Goal: Task Accomplishment & Management: Complete application form

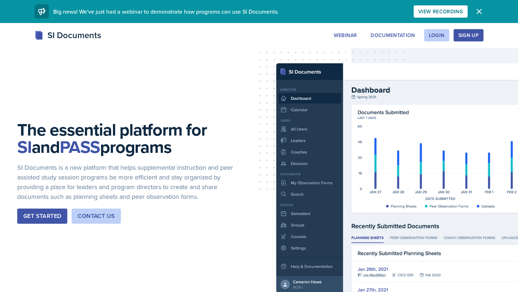
click at [440, 29] on div "SI Documents Webinar Documentation Login Sign Up Sign Up Login Documentation We…" at bounding box center [259, 35] width 461 height 13
click at [440, 35] on div "Login" at bounding box center [437, 35] width 16 height 6
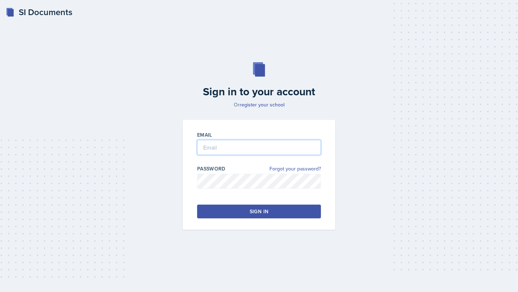
type input "mrich172@students.kennesaw.edu"
click at [269, 212] on button "Sign in" at bounding box center [259, 212] width 124 height 14
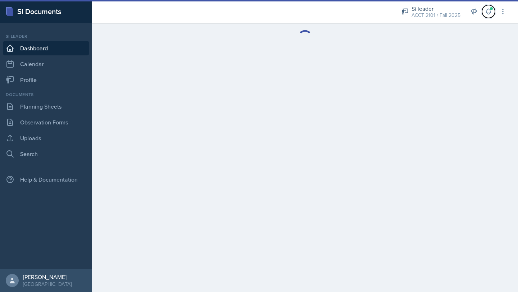
click at [489, 10] on icon at bounding box center [488, 11] width 7 height 7
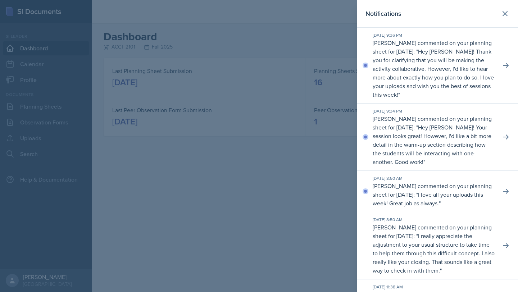
click at [514, 15] on header "Notifications" at bounding box center [437, 14] width 161 height 28
click at [507, 13] on icon at bounding box center [505, 13] width 9 height 9
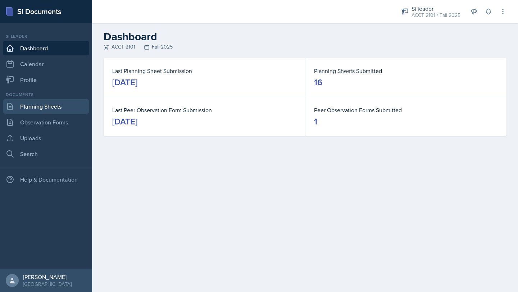
click at [37, 106] on link "Planning Sheets" at bounding box center [46, 106] width 86 height 14
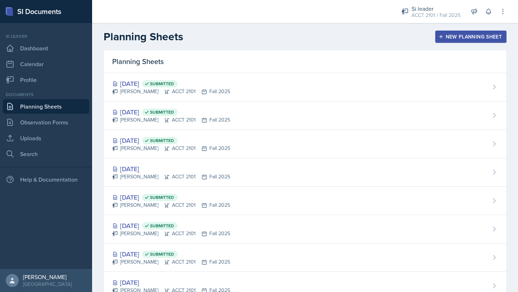
click at [465, 39] on div "New Planning Sheet" at bounding box center [471, 37] width 62 height 6
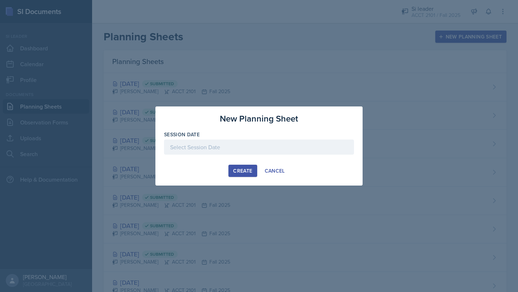
click at [244, 171] on div "Create" at bounding box center [242, 171] width 19 height 6
click at [210, 146] on div at bounding box center [259, 147] width 190 height 15
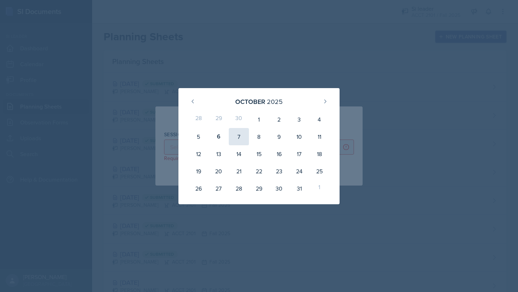
click at [240, 139] on div "7" at bounding box center [239, 136] width 20 height 17
type input "October 7th, 2025"
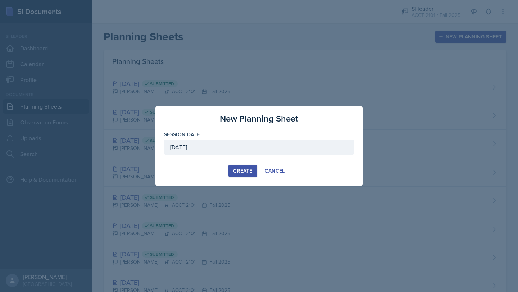
click at [242, 168] on div "Create" at bounding box center [242, 171] width 19 height 6
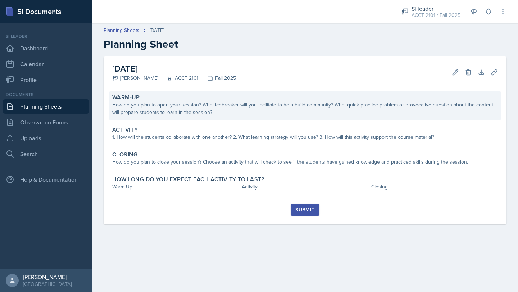
click at [197, 109] on div "How do you plan to open your session? What icebreaker will you facilitate to he…" at bounding box center [305, 108] width 386 height 15
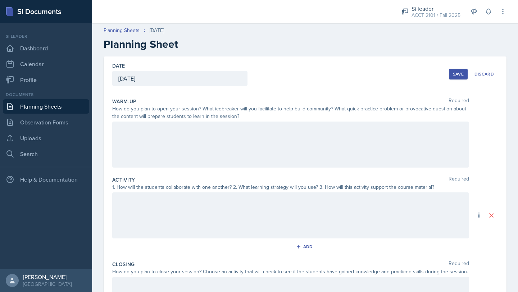
click at [166, 135] on div at bounding box center [290, 145] width 357 height 46
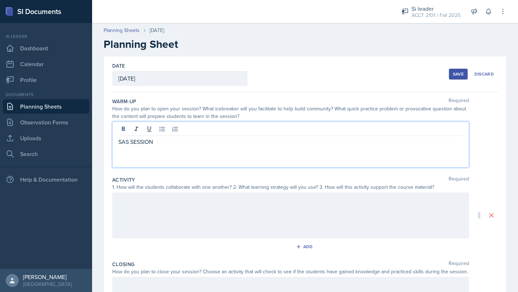
click at [128, 154] on p at bounding box center [290, 150] width 345 height 9
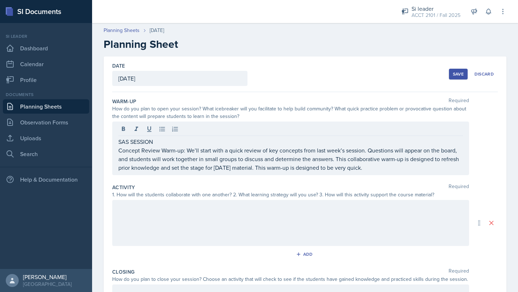
click at [146, 213] on div at bounding box center [290, 223] width 357 height 46
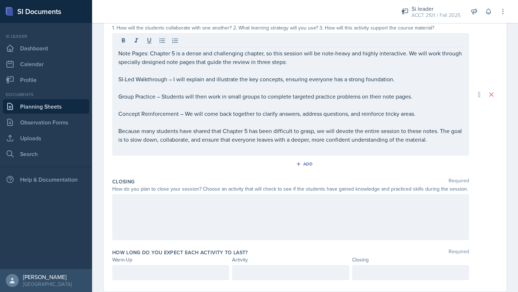
scroll to position [164, 0]
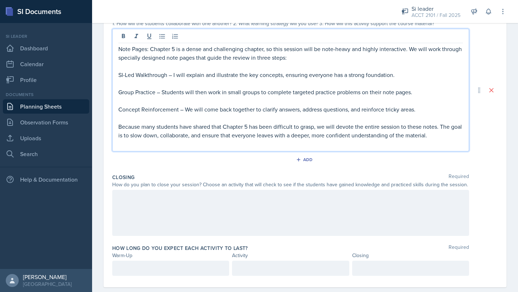
click at [158, 211] on div at bounding box center [290, 213] width 357 height 46
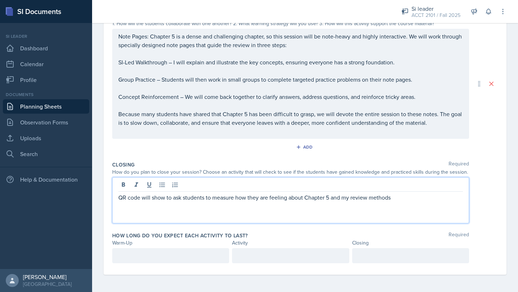
click at [148, 252] on p at bounding box center [170, 256] width 105 height 9
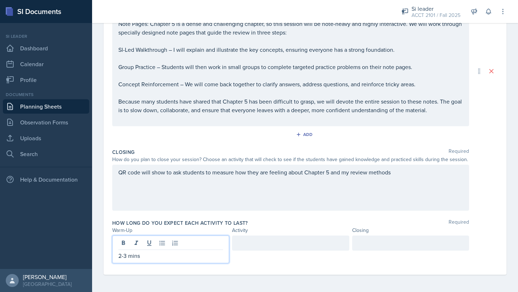
click at [248, 250] on div at bounding box center [290, 243] width 117 height 15
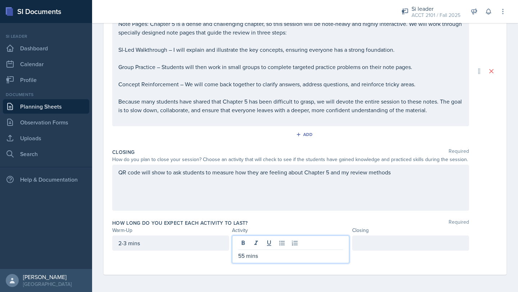
click at [369, 244] on div at bounding box center [410, 243] width 117 height 15
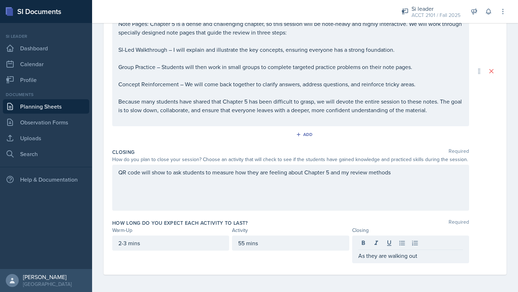
click at [401, 221] on div "How long do you expect each activity to last? Required" at bounding box center [305, 223] width 386 height 7
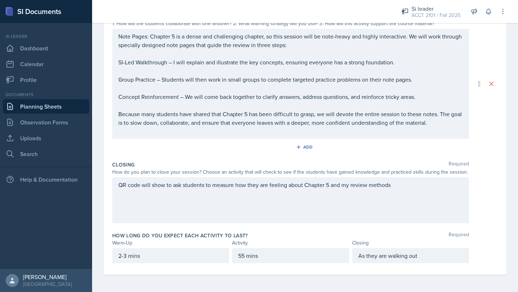
scroll to position [0, 0]
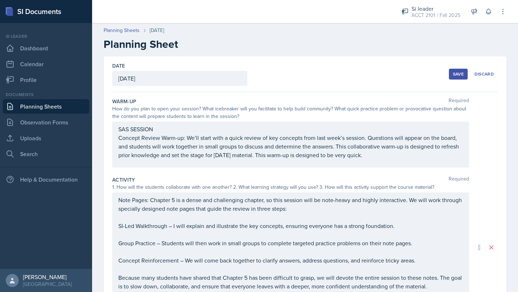
click at [458, 77] on button "Save" at bounding box center [458, 74] width 19 height 11
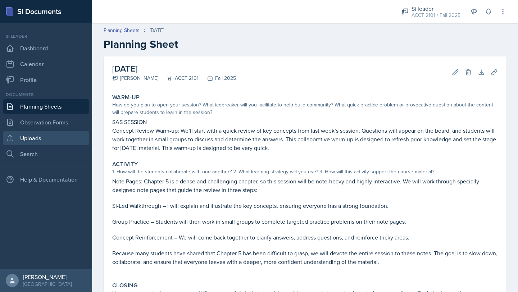
click at [50, 138] on link "Uploads" at bounding box center [46, 138] width 86 height 14
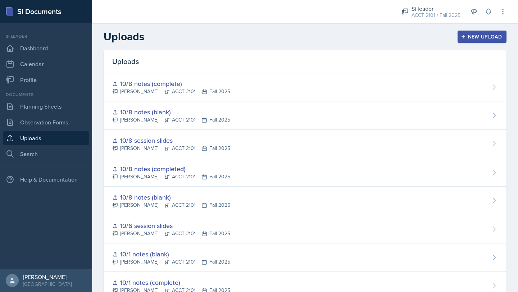
click at [462, 33] on button "New Upload" at bounding box center [482, 37] width 49 height 12
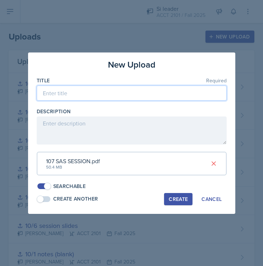
click at [111, 92] on input at bounding box center [132, 93] width 190 height 15
type input "10/7 sas slides"
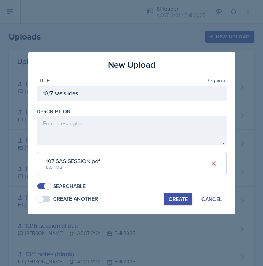
click at [183, 198] on div "Create" at bounding box center [178, 200] width 19 height 6
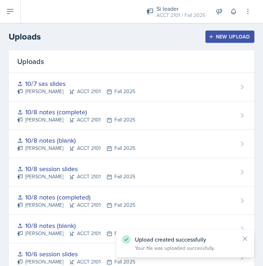
click at [218, 38] on div "New Upload" at bounding box center [230, 37] width 40 height 6
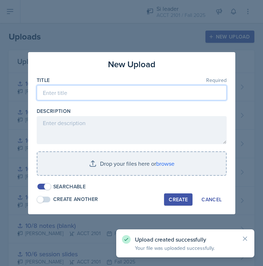
click at [82, 95] on input at bounding box center [132, 92] width 190 height 15
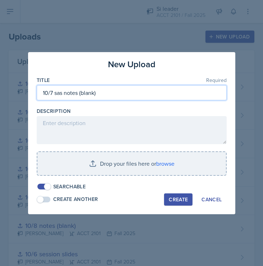
type input "10/7 sas notes (blank)"
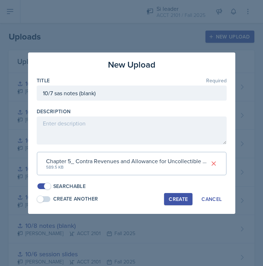
click at [179, 200] on div "Create" at bounding box center [178, 200] width 19 height 6
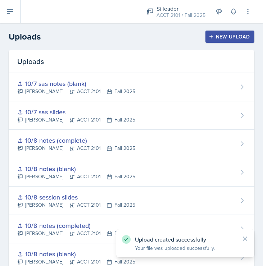
click at [231, 36] on div "New Upload" at bounding box center [230, 37] width 40 height 6
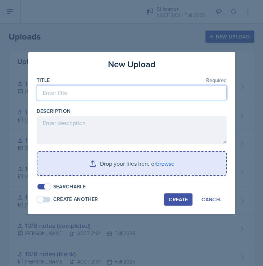
click at [88, 94] on input at bounding box center [132, 92] width 190 height 15
type input "10/7 sas notes (complete)"
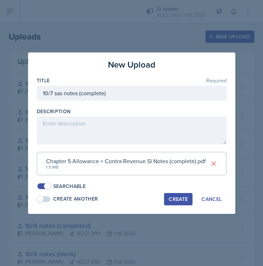
click at [178, 201] on div "Create" at bounding box center [178, 200] width 19 height 6
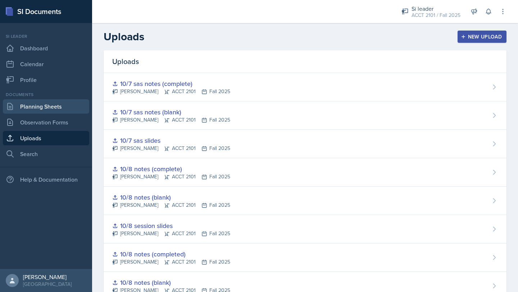
click at [43, 105] on link "Planning Sheets" at bounding box center [46, 106] width 86 height 14
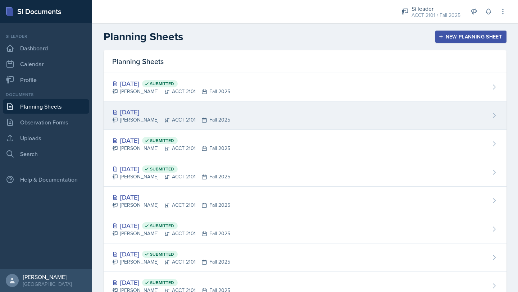
click at [268, 117] on div "Oct 7th, 2025 Melleah Richards ACCT 2101 Fall 2025" at bounding box center [305, 116] width 403 height 28
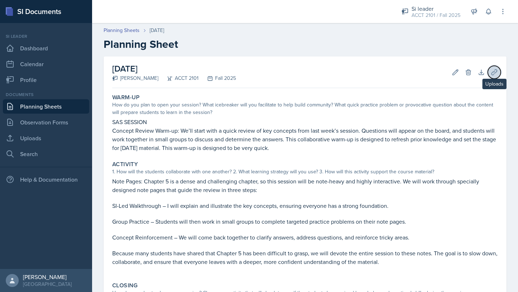
click at [494, 70] on icon at bounding box center [494, 72] width 7 height 7
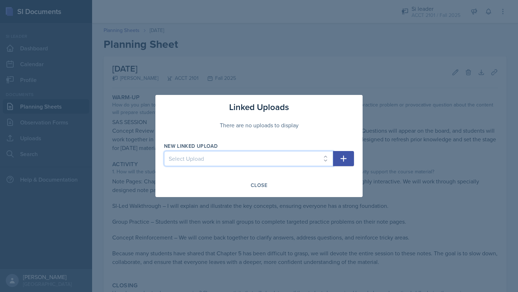
click at [321, 155] on select "Select Upload 8/25/25 slides (Ch 1a) 8/25/25 notes (completed) 8/25/25 notes (b…" at bounding box center [248, 158] width 169 height 15
select select "d39f5833-5b63-4f59-8e47-f1f1af70cb65"
click at [164, 151] on select "Select Upload 8/25/25 slides (Ch 1a) 8/25/25 notes (completed) 8/25/25 notes (b…" at bounding box center [248, 158] width 169 height 15
click at [338, 158] on button "button" at bounding box center [343, 158] width 21 height 15
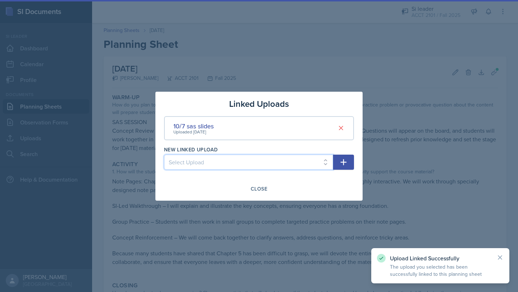
click at [316, 167] on select "Select Upload 8/25/25 slides (Ch 1a) 8/25/25 notes (completed) 8/25/25 notes (b…" at bounding box center [248, 162] width 169 height 15
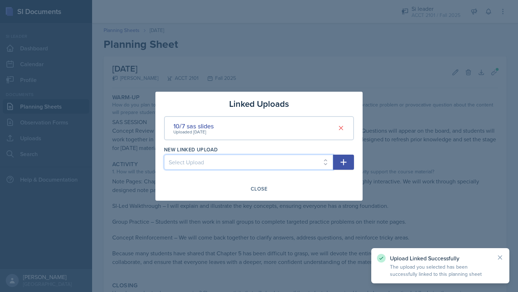
select select "53ca8a5e-e26c-4217-95b4-c98d57724b3c"
click at [164, 155] on select "Select Upload 8/25/25 slides (Ch 1a) 8/25/25 notes (completed) 8/25/25 notes (b…" at bounding box center [248, 162] width 169 height 15
click at [343, 161] on icon "button" at bounding box center [344, 162] width 6 height 6
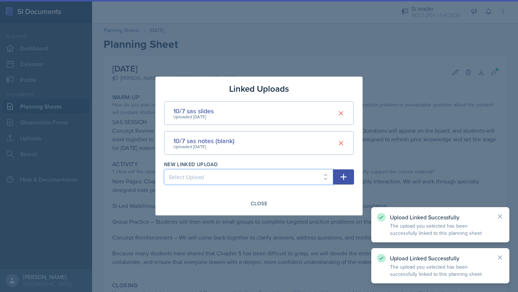
click at [292, 183] on select "Select Upload 8/25/25 slides (Ch 1a) 8/25/25 notes (completed) 8/25/25 notes (b…" at bounding box center [248, 177] width 169 height 15
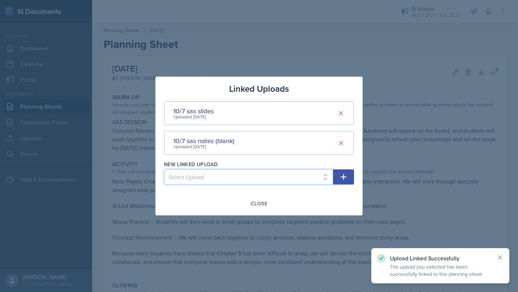
select select "467d06e1-46e5-479f-b19b-27002543e8c0"
click at [164, 170] on select "Select Upload 8/25/25 slides (Ch 1a) 8/25/25 notes (completed) 8/25/25 notes (b…" at bounding box center [248, 177] width 169 height 15
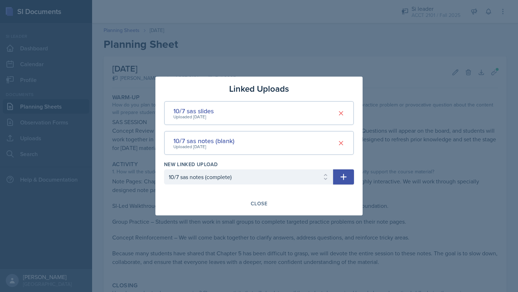
click at [339, 177] on icon "button" at bounding box center [343, 177] width 9 height 9
select select
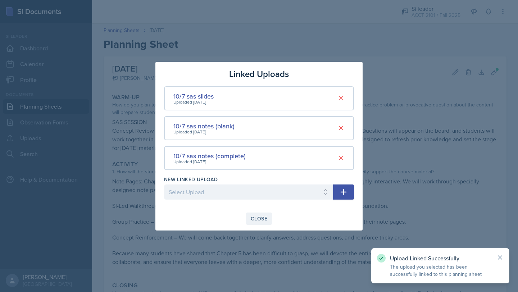
click at [254, 218] on div "Close" at bounding box center [259, 219] width 17 height 6
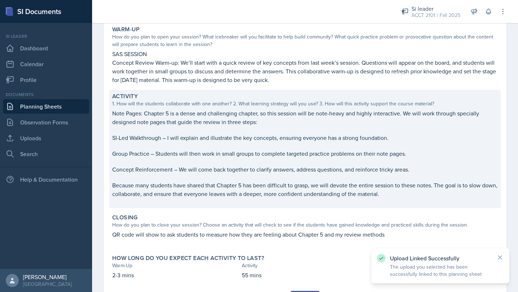
scroll to position [105, 0]
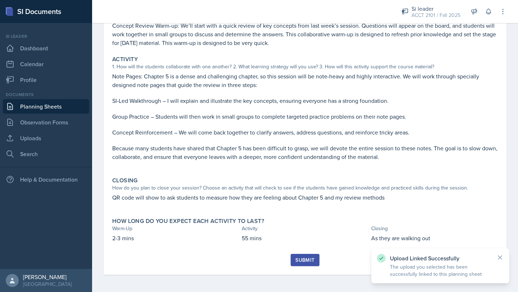
click at [305, 262] on div "Submit" at bounding box center [305, 260] width 19 height 6
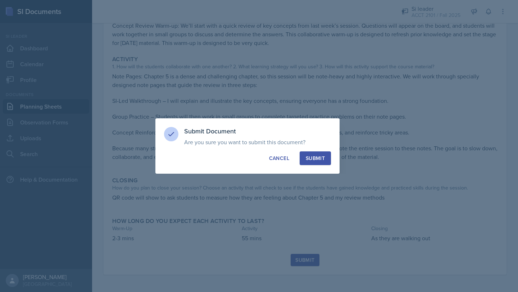
click at [312, 156] on div "Submit" at bounding box center [315, 158] width 19 height 7
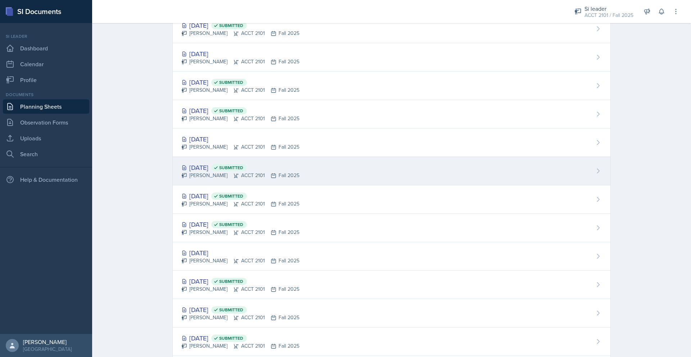
scroll to position [62, 0]
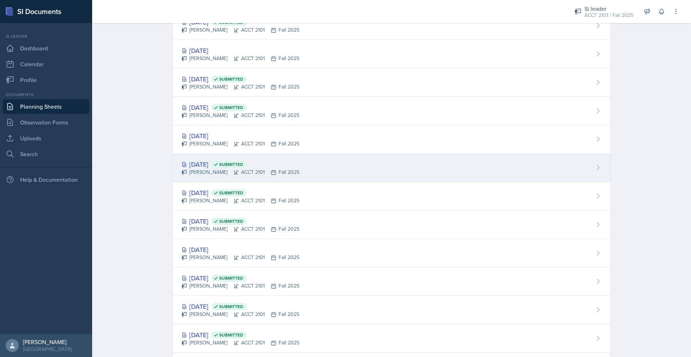
click at [272, 167] on div "[DATE] Submitted" at bounding box center [240, 164] width 118 height 10
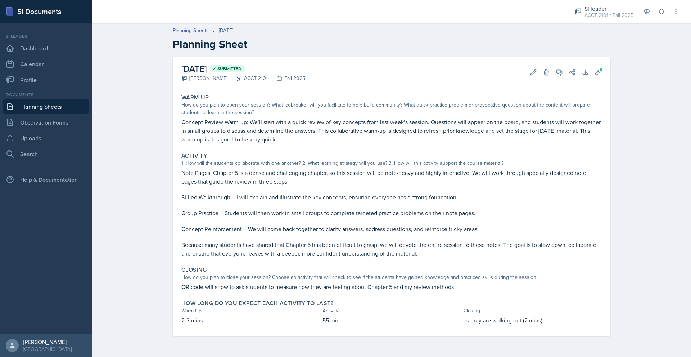
click at [271, 132] on p "Concept Review Warm-up: We’ll start with a quick review of key concepts from la…" at bounding box center [391, 131] width 420 height 26
drag, startPoint x: 181, startPoint y: 122, endPoint x: 299, endPoint y: 144, distance: 119.8
click at [299, 144] on div "Warm-Up How do you plan to open your session? What icebreaker will you facilita…" at bounding box center [392, 118] width 426 height 55
copy p "Concept Review Warm-up: We’ll start with a quick review of key concepts from la…"
click at [192, 176] on p "Note Pages: Chapter 5 is a dense and challenging chapter, so this session will …" at bounding box center [391, 176] width 420 height 17
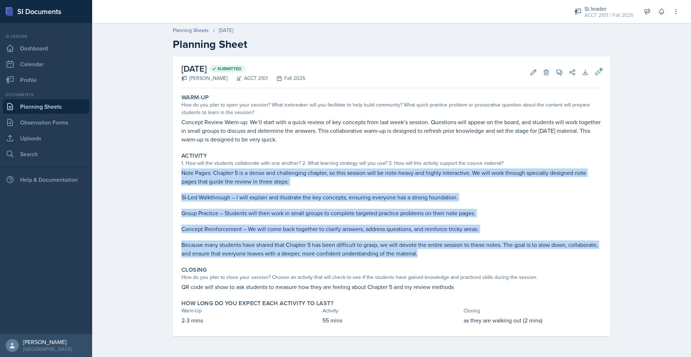
drag, startPoint x: 179, startPoint y: 171, endPoint x: 424, endPoint y: 259, distance: 260.3
click at [424, 259] on div "Activity 1. How will the students collaborate with one another? 2. What learnin…" at bounding box center [392, 204] width 426 height 111
copy div "Note Pages: Chapter 5 is a dense and challenging chapter, so this session will …"
click at [247, 287] on p "QR code will show to ask students to measure how they are feeling about Chapter…" at bounding box center [391, 287] width 420 height 9
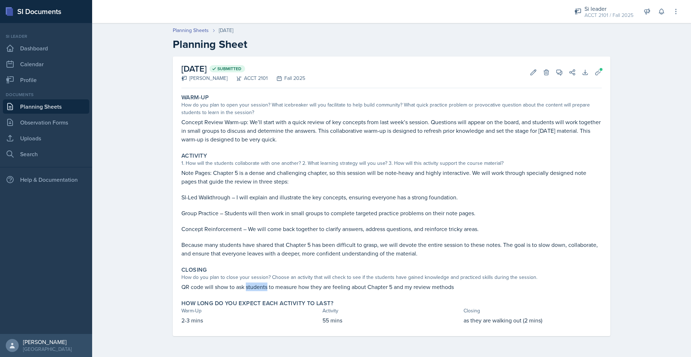
click at [247, 287] on p "QR code will show to ask students to measure how they are feeling about Chapter…" at bounding box center [391, 287] width 420 height 9
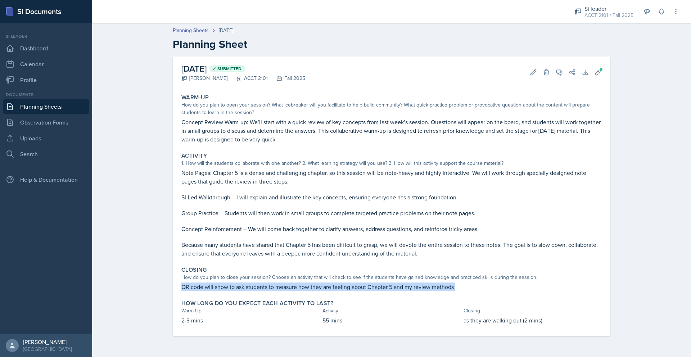
click at [247, 287] on p "QR code will show to ask students to measure how they are feeling about Chapter…" at bounding box center [391, 287] width 420 height 9
copy div "QR code will show to ask students to measure how they are feeling about Chapter…"
